Goal: Navigation & Orientation: Understand site structure

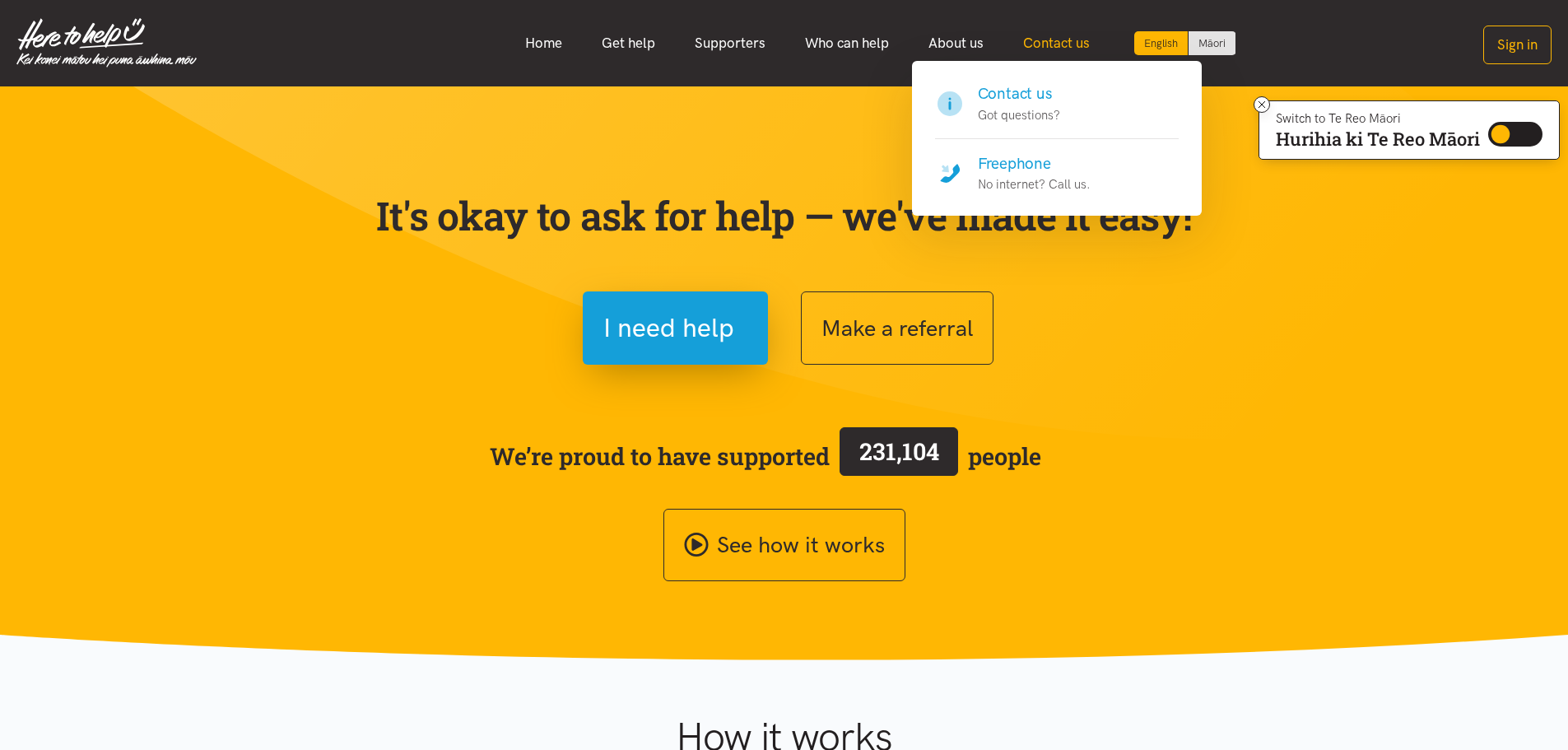
click at [1053, 44] on link "Contact us" at bounding box center [1056, 42] width 106 height 35
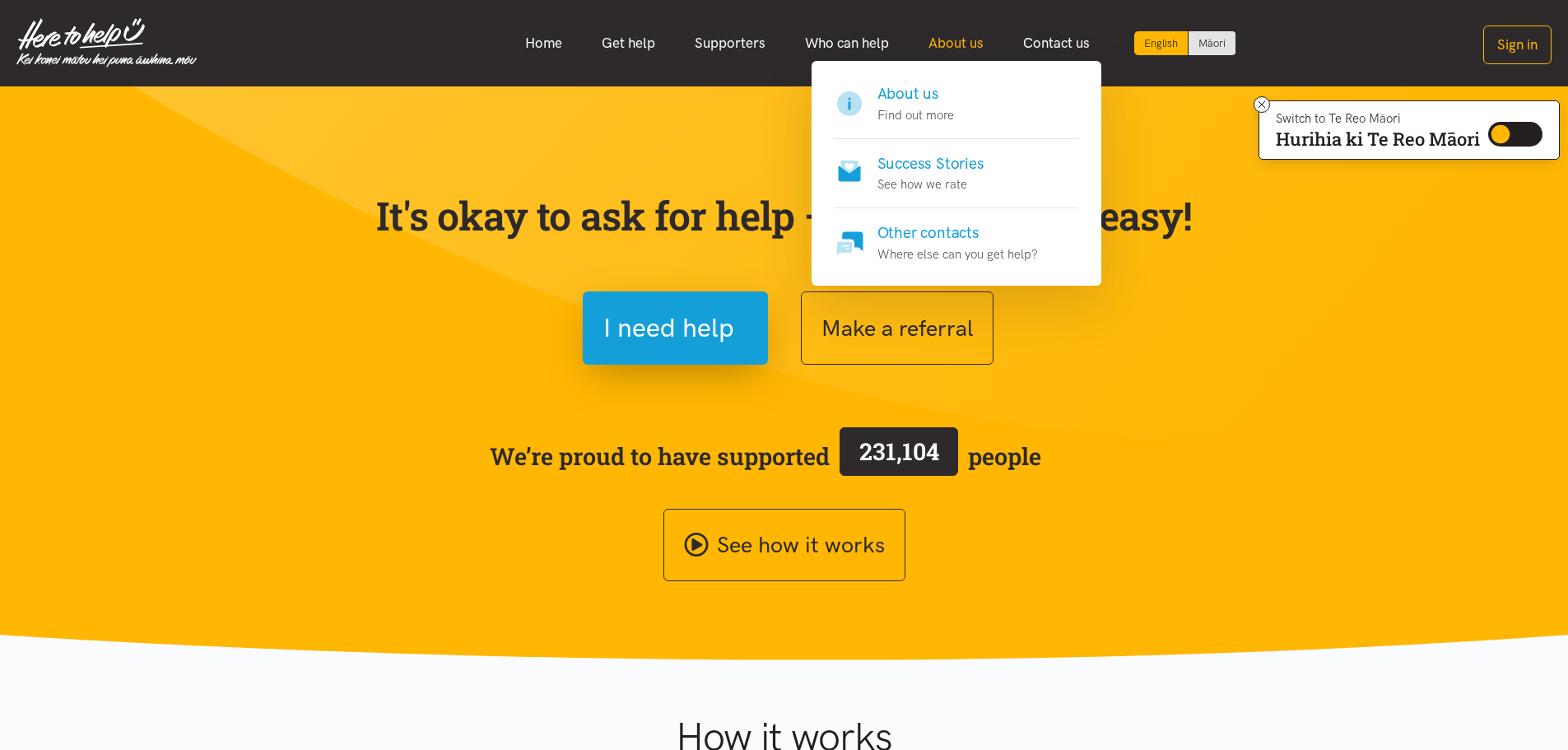
click at [969, 40] on link "About us" at bounding box center [956, 42] width 94 height 35
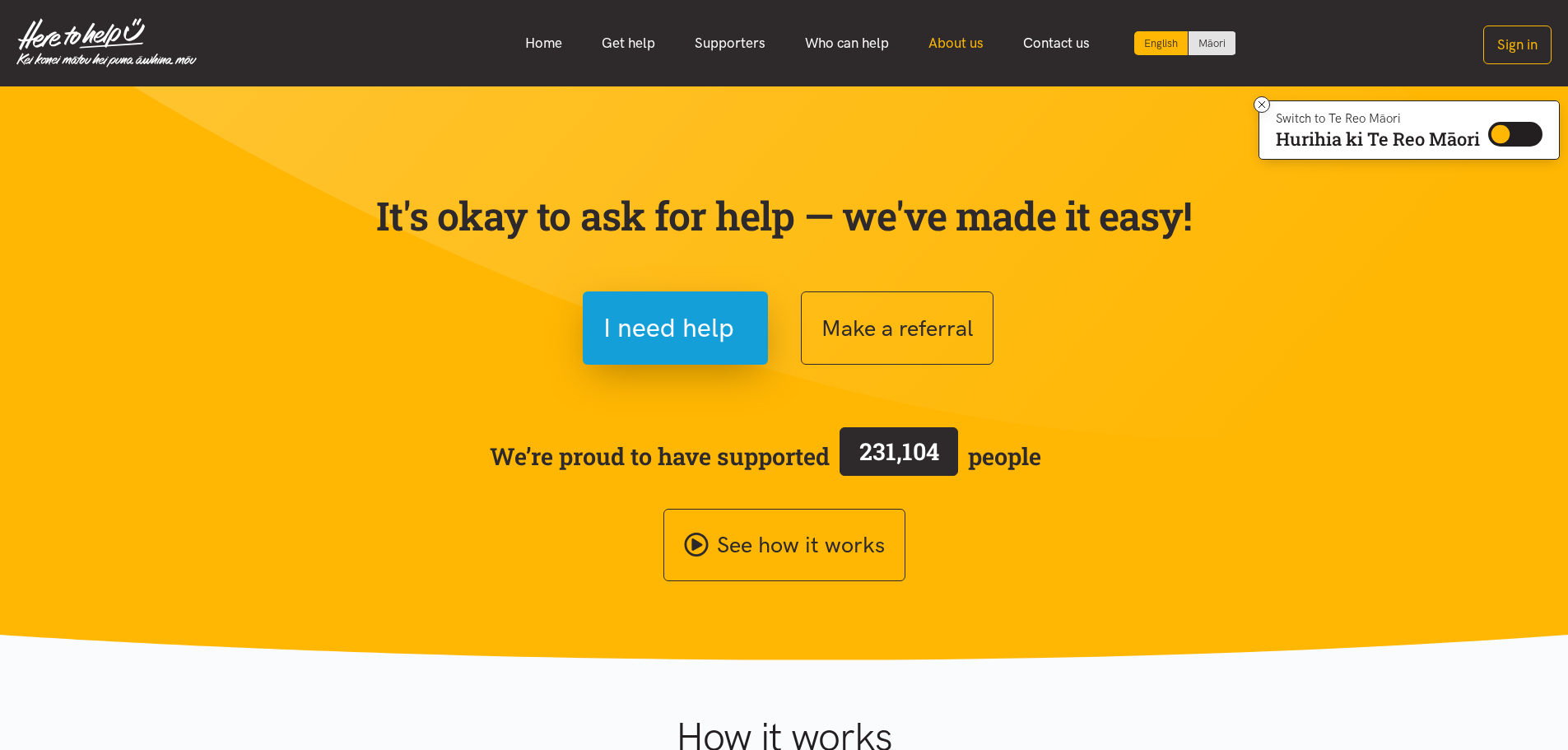
click at [959, 40] on link "About us" at bounding box center [956, 42] width 94 height 35
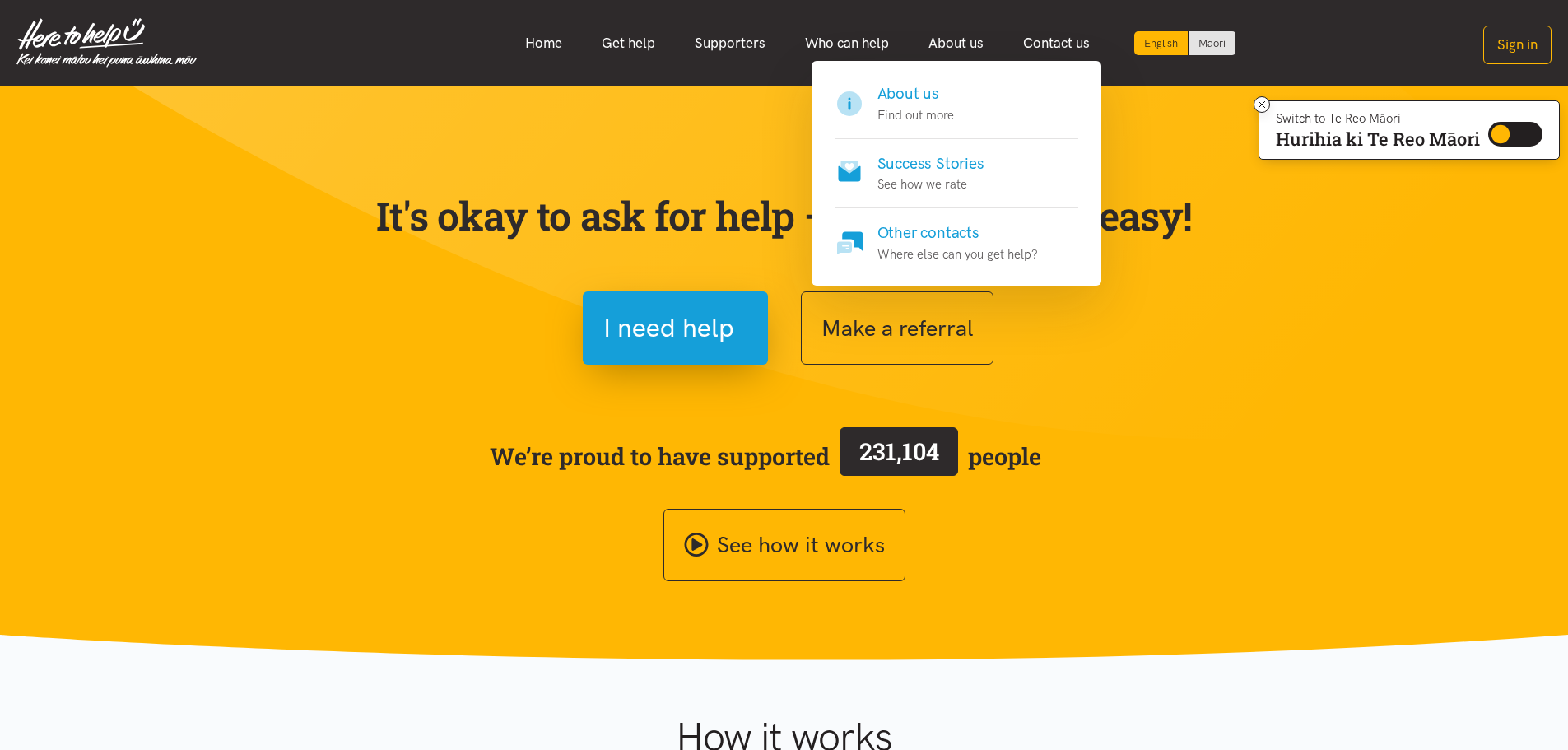
click at [902, 97] on h4 "About us" at bounding box center [915, 94] width 76 height 23
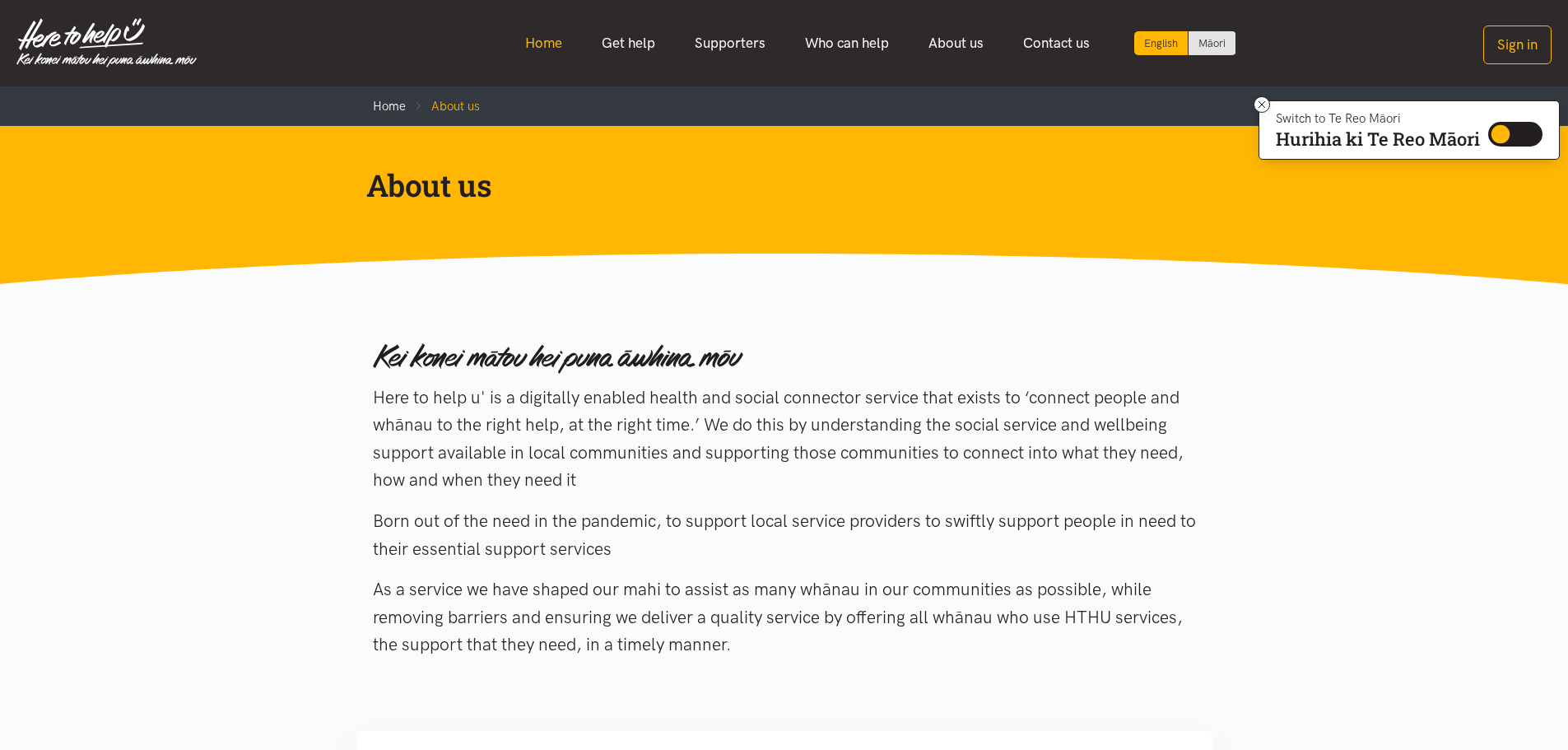
click at [546, 38] on link "Home" at bounding box center [543, 42] width 76 height 35
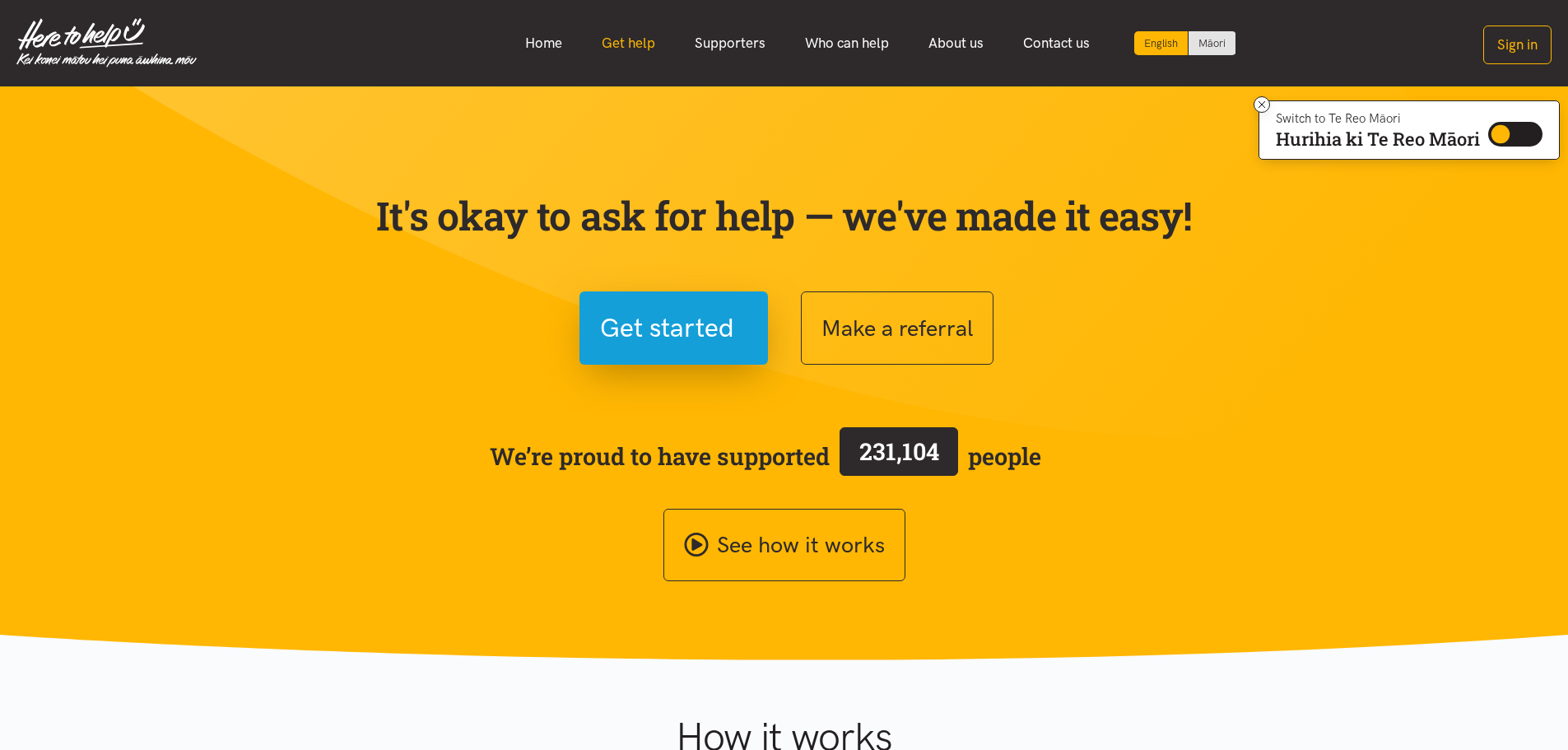
click at [640, 40] on link "Get help" at bounding box center [629, 42] width 93 height 35
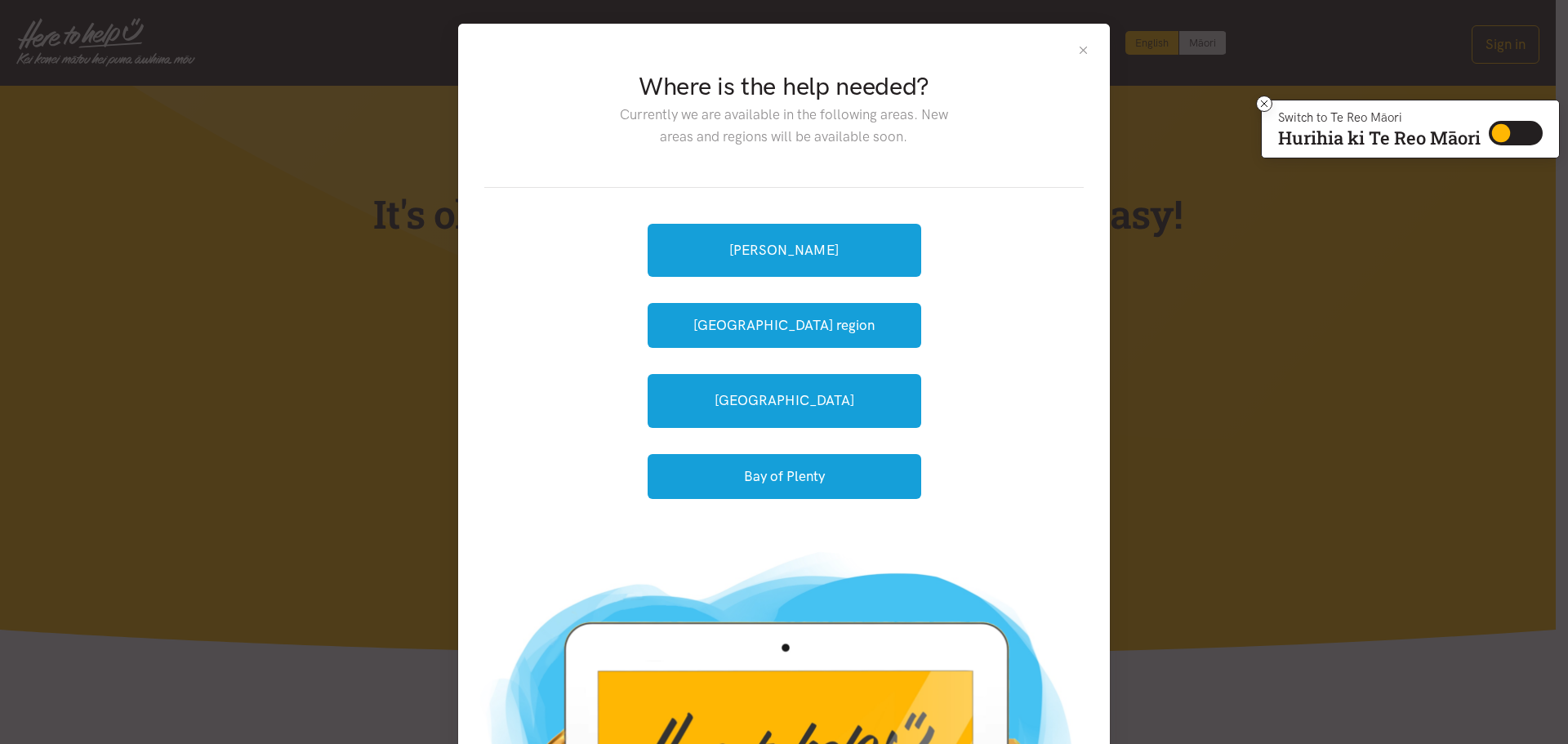
click at [1081, 48] on button "Close" at bounding box center [1083, 51] width 14 height 14
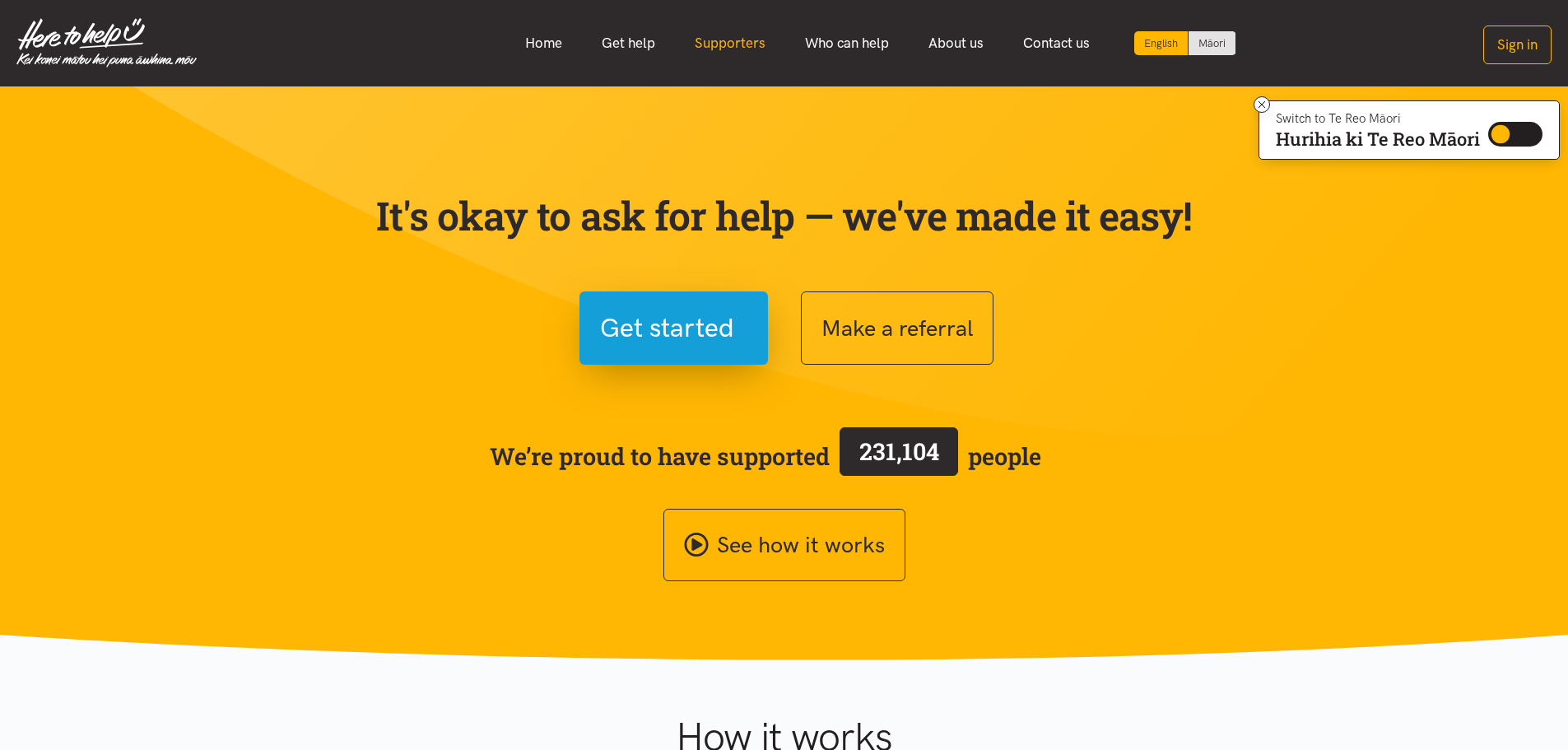
click at [732, 45] on link "Supporters" at bounding box center [730, 42] width 110 height 35
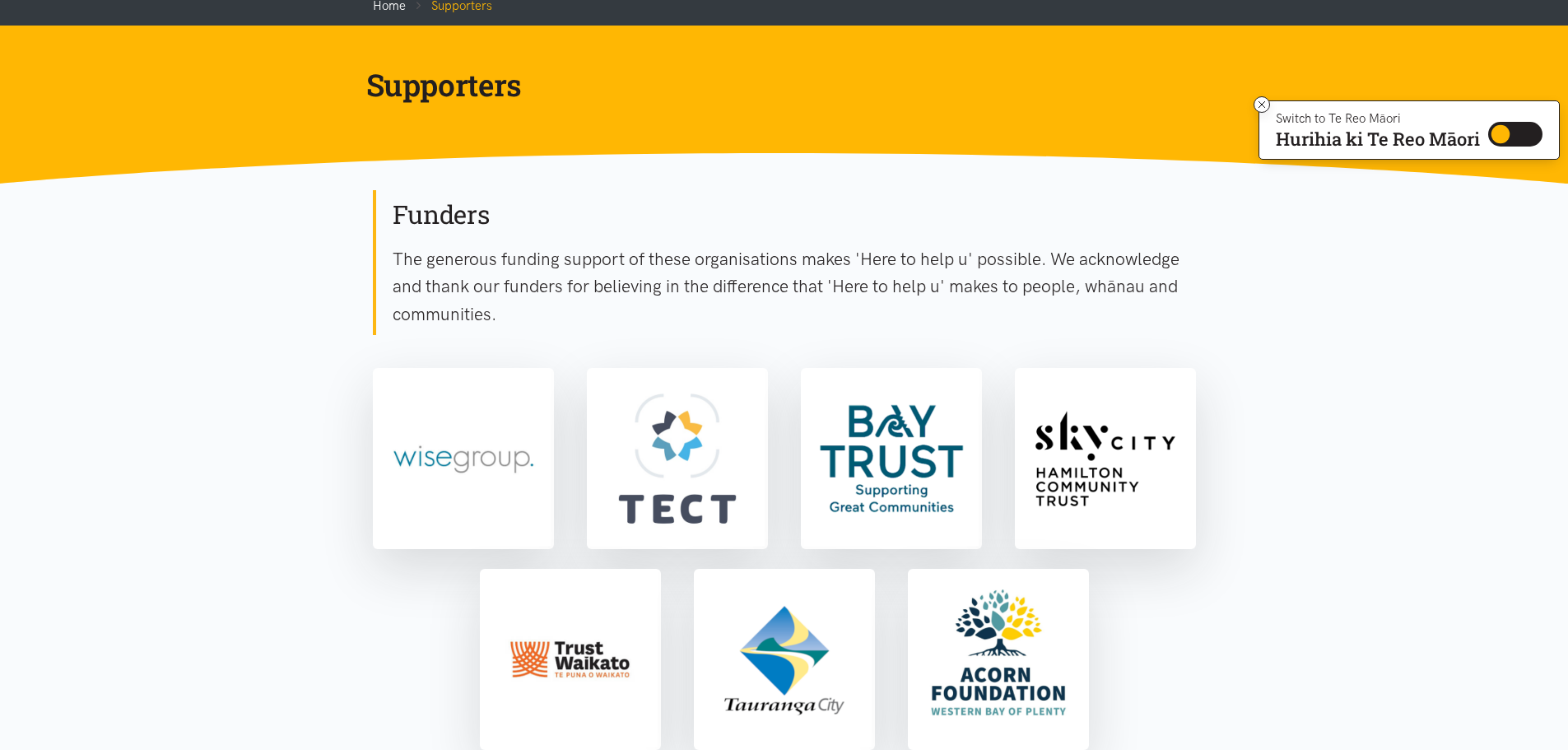
scroll to position [116, 0]
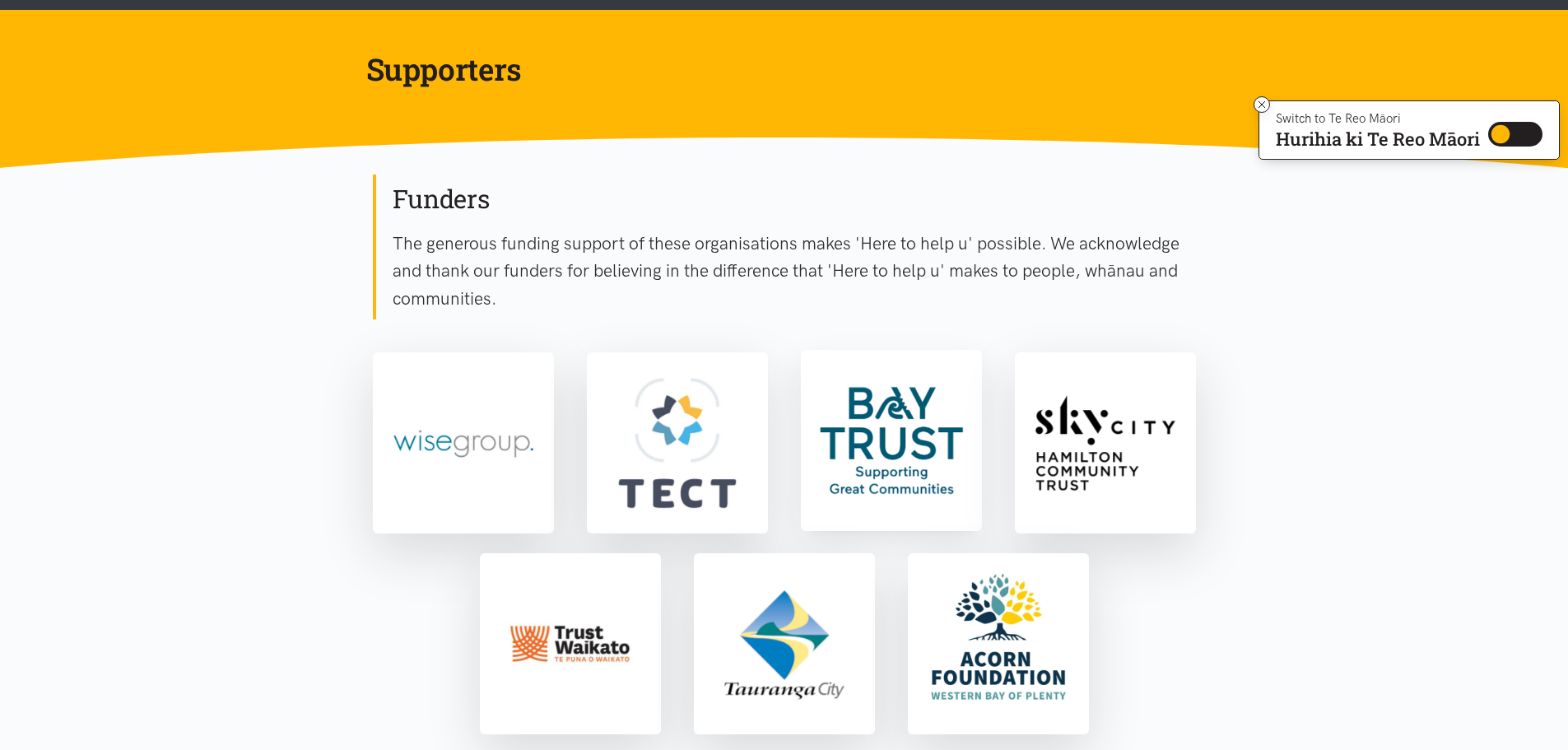
click at [896, 419] on img at bounding box center [891, 440] width 174 height 174
click at [990, 653] on img at bounding box center [999, 641] width 174 height 174
click at [588, 619] on img at bounding box center [570, 641] width 174 height 174
